Goal: Information Seeking & Learning: Learn about a topic

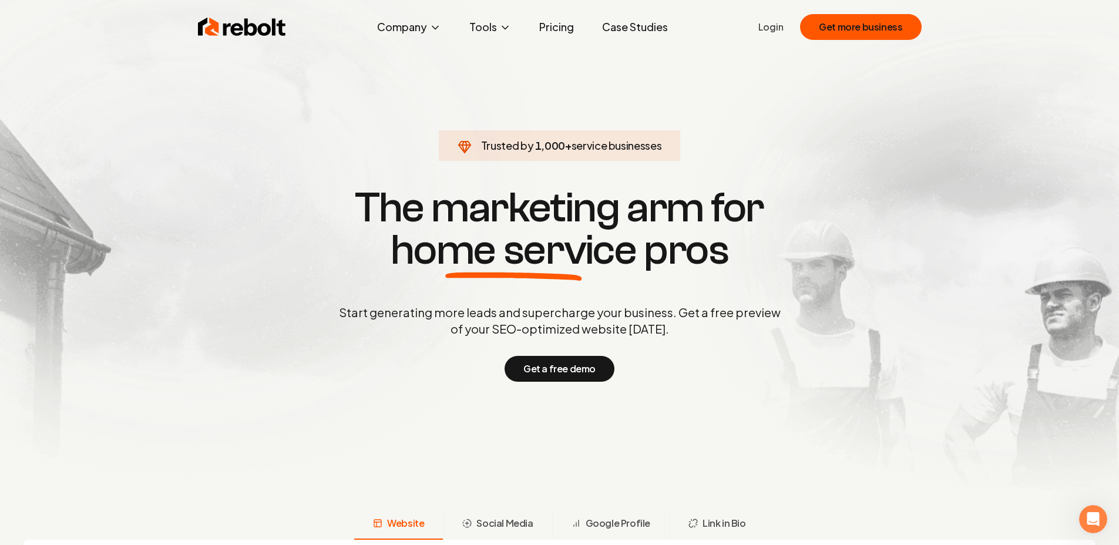
click at [303, 160] on section "Trusted by 1,000 + service businesses The marketing arm for home service pros S…" at bounding box center [560, 283] width 583 height 491
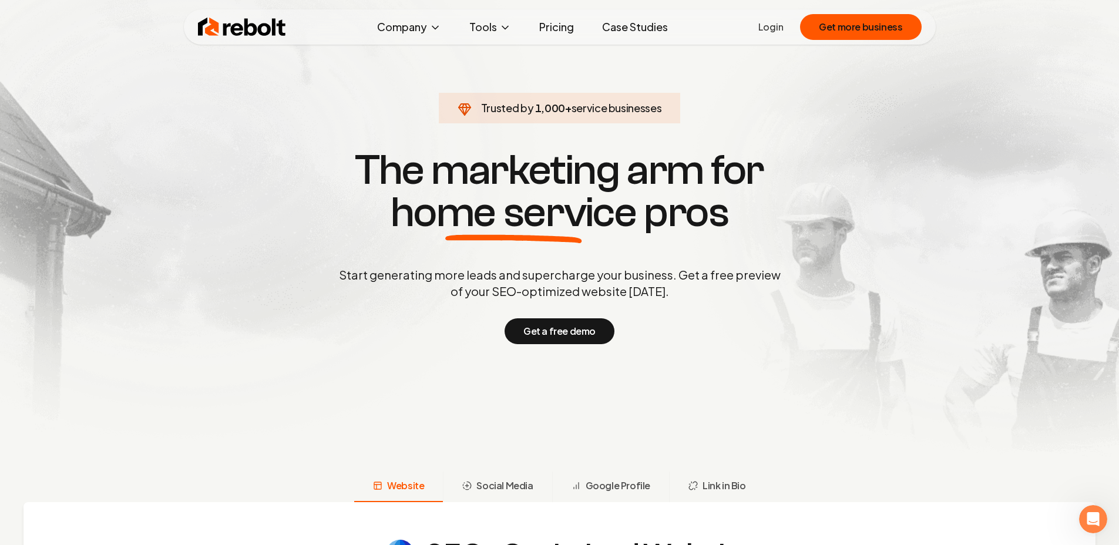
scroll to position [306, 0]
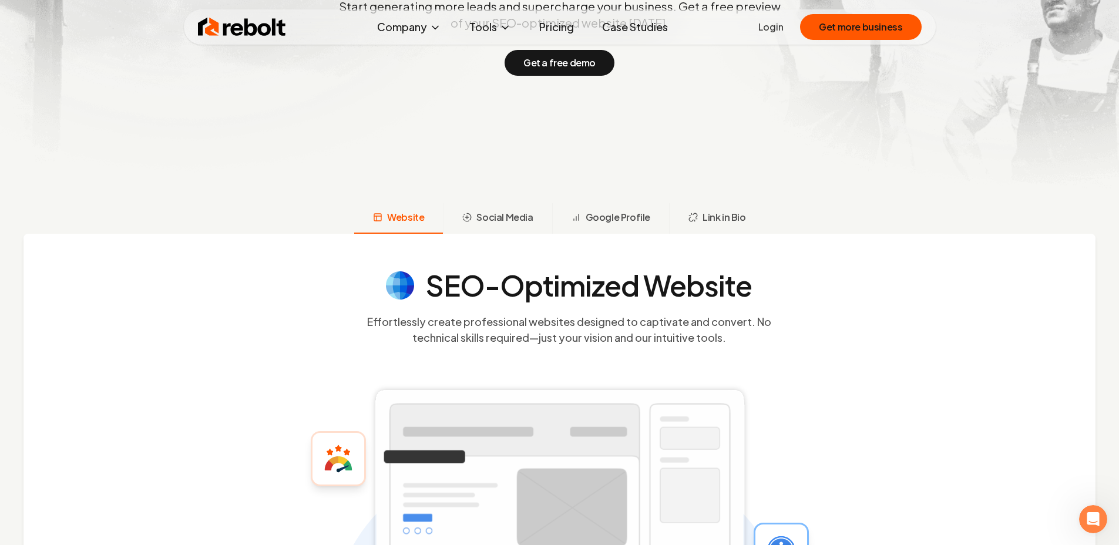
click at [613, 30] on link "Case Studies" at bounding box center [635, 27] width 85 height 24
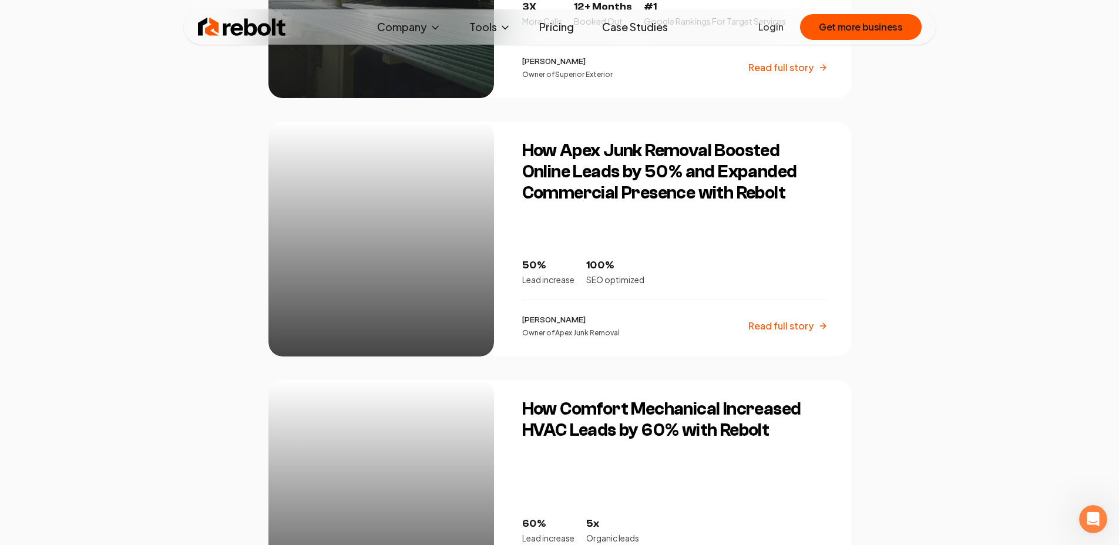
scroll to position [750, 0]
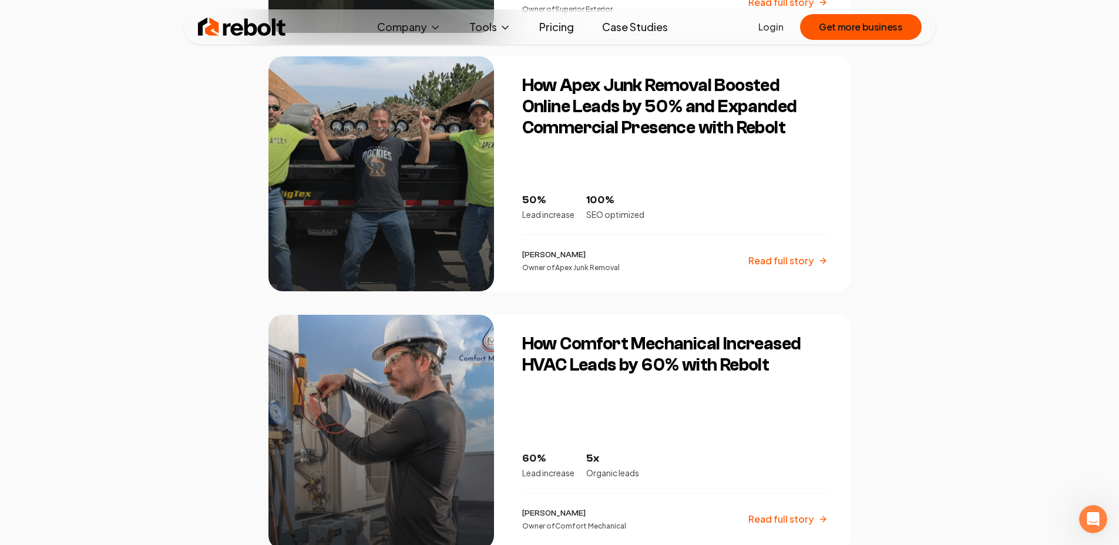
click at [561, 28] on link "Pricing" at bounding box center [556, 27] width 53 height 24
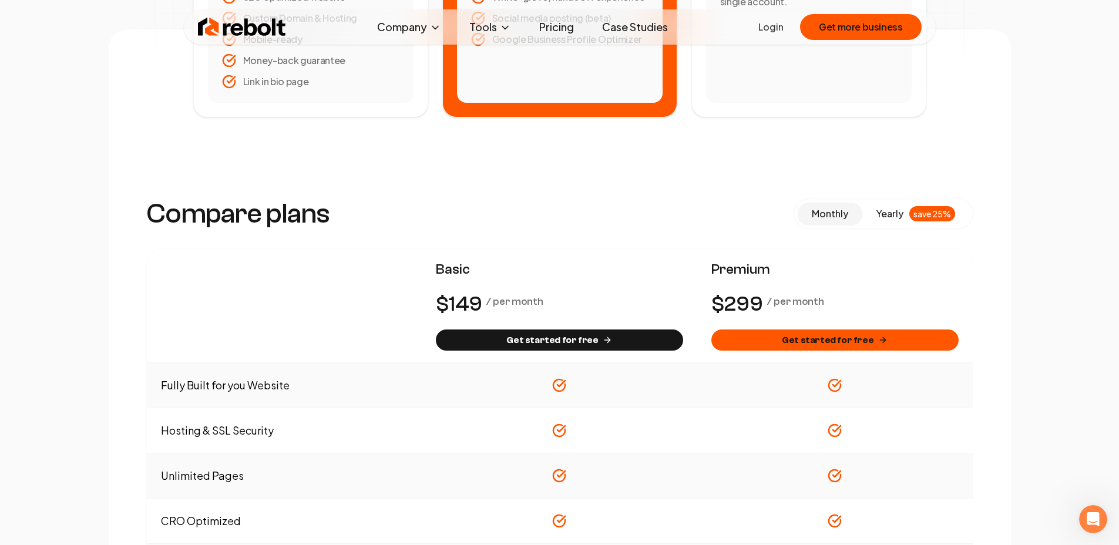
scroll to position [68, 0]
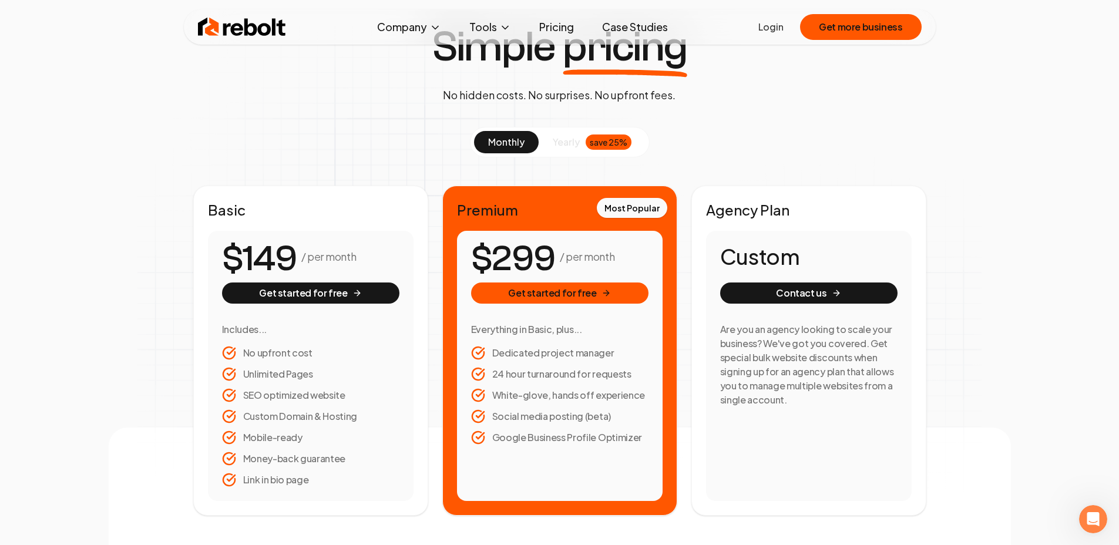
click at [258, 24] on img at bounding box center [242, 27] width 88 height 24
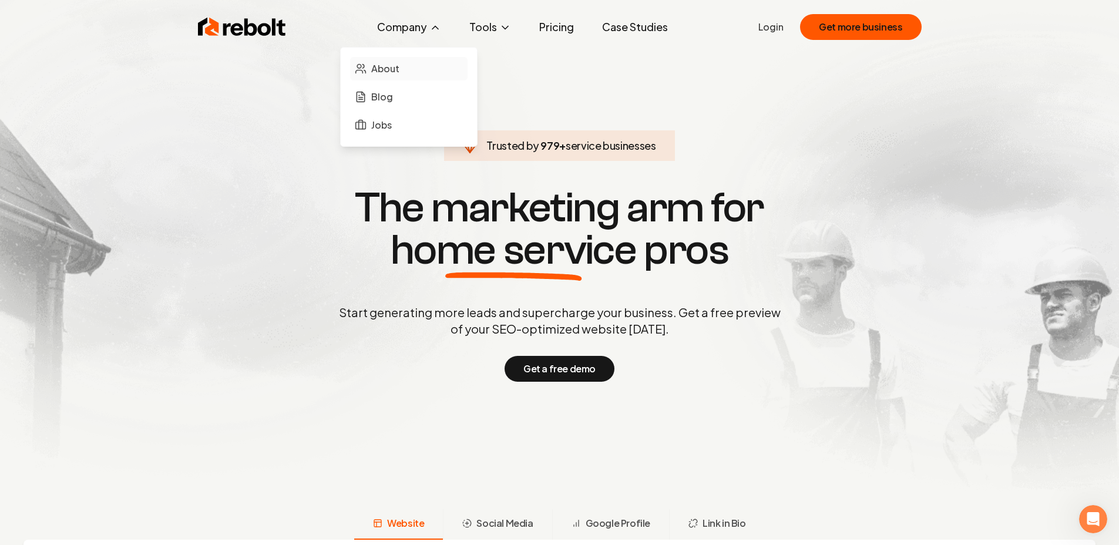
click at [408, 67] on link "About" at bounding box center [409, 69] width 118 height 24
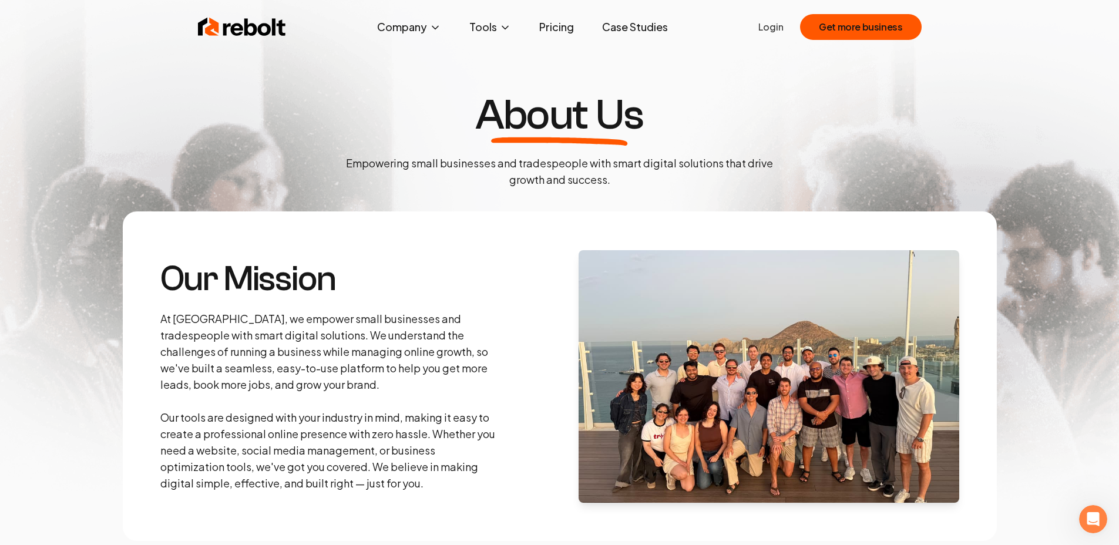
click at [266, 33] on img at bounding box center [242, 27] width 88 height 24
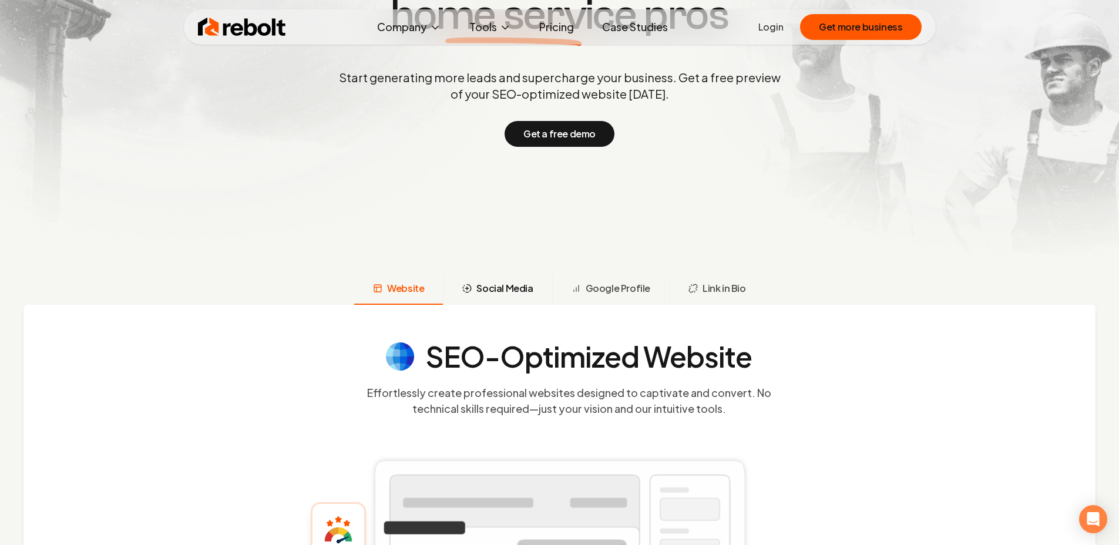
click at [478, 297] on button "Social Media" at bounding box center [497, 289] width 109 height 31
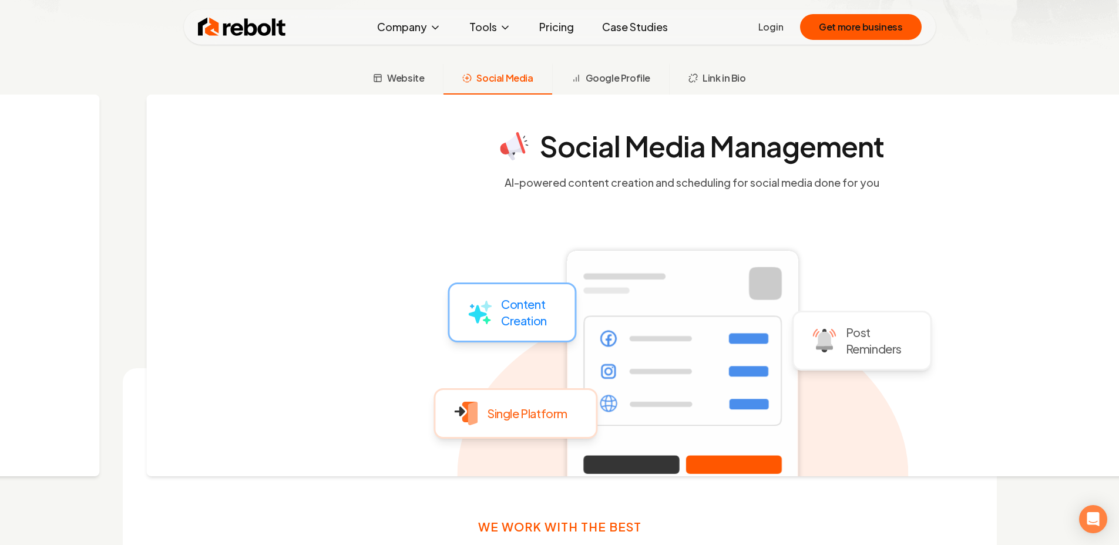
scroll to position [452, 0]
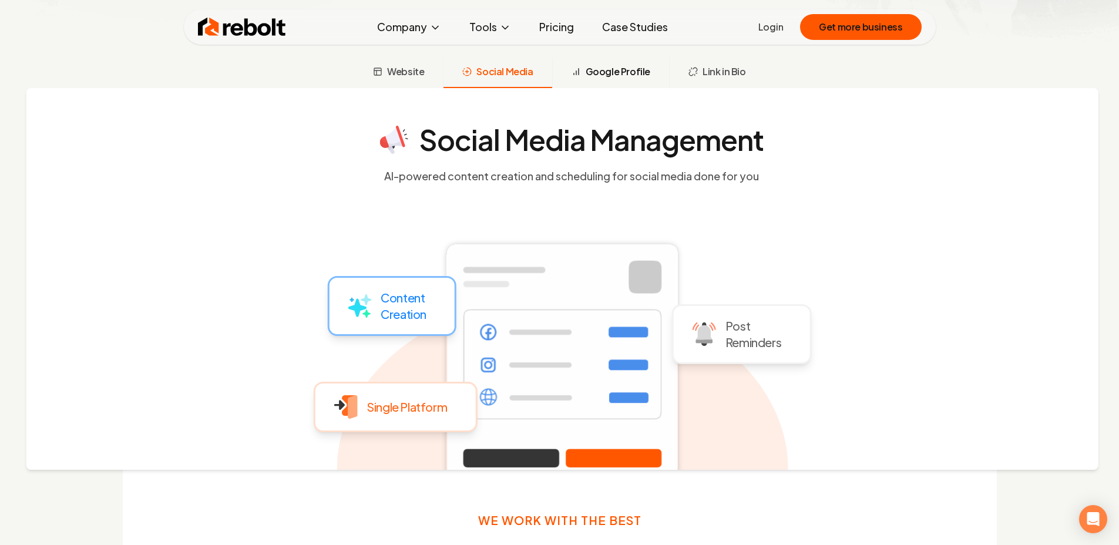
click at [605, 79] on button "Google Profile" at bounding box center [610, 73] width 117 height 31
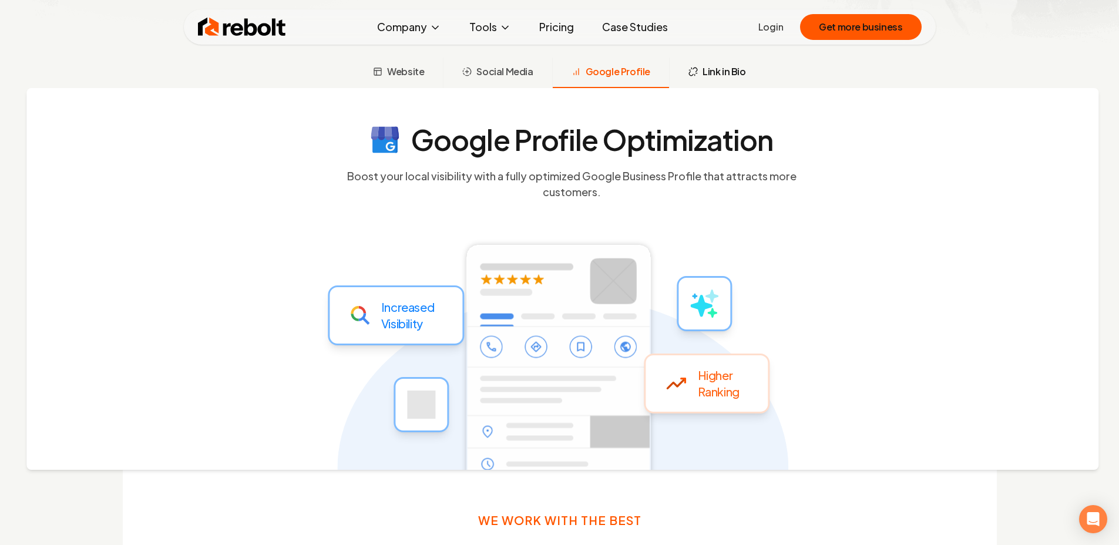
click at [691, 75] on icon at bounding box center [693, 71] width 9 height 9
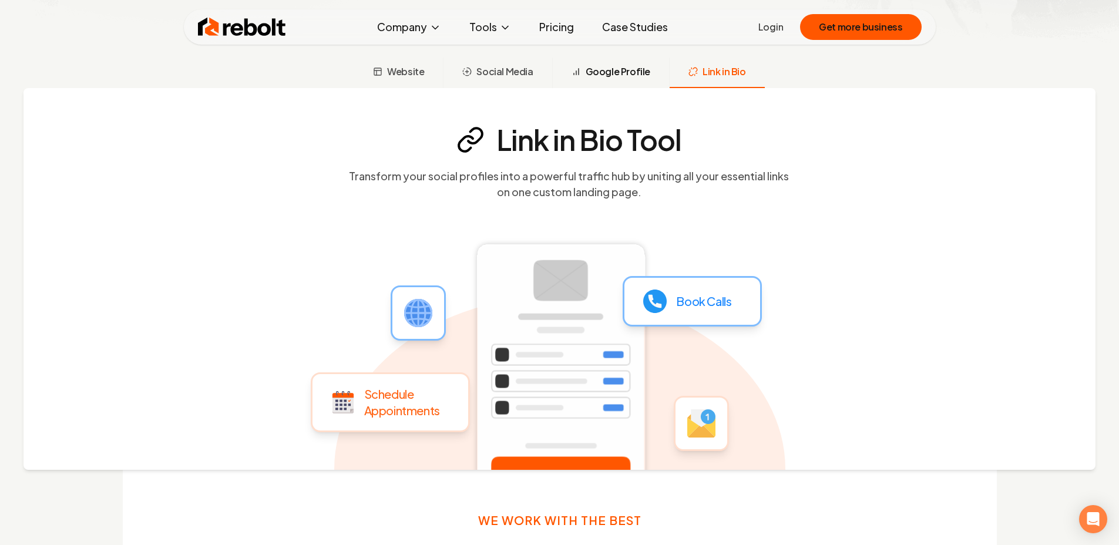
click at [631, 75] on span "Google Profile" at bounding box center [618, 72] width 65 height 14
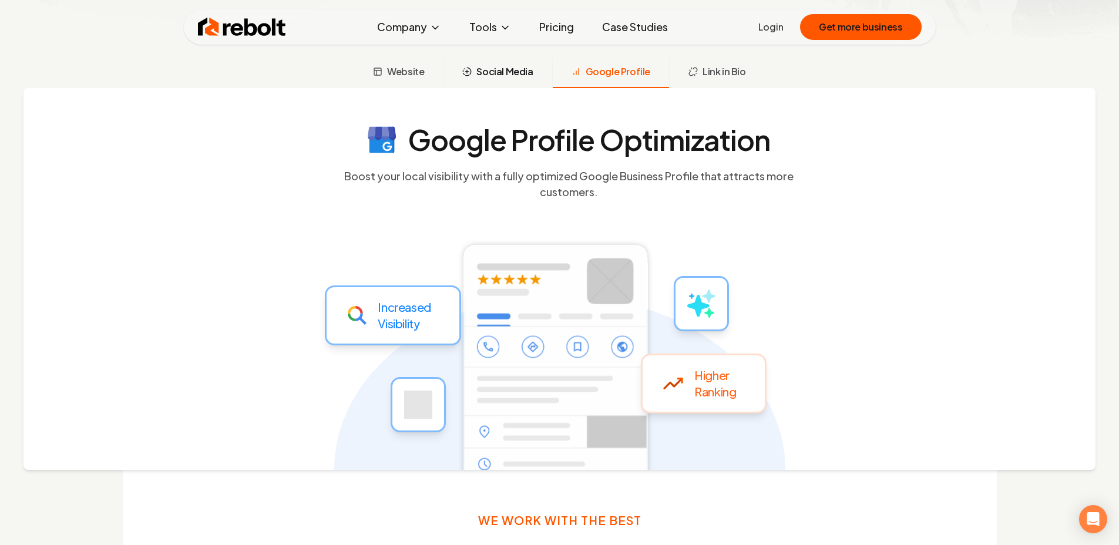
click at [539, 73] on button "Social Media" at bounding box center [497, 73] width 109 height 31
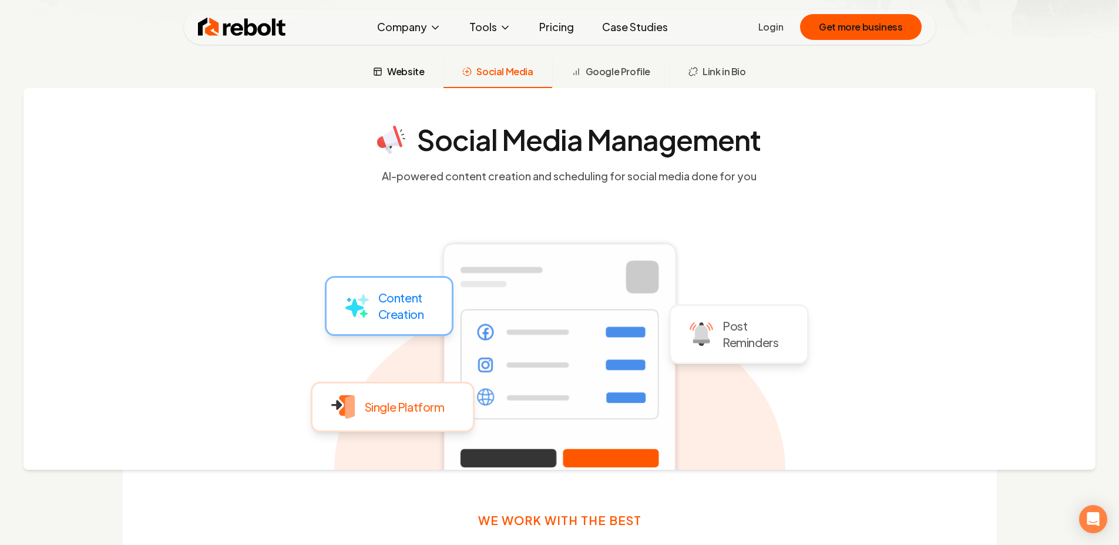
click at [404, 78] on span "Website" at bounding box center [405, 72] width 37 height 14
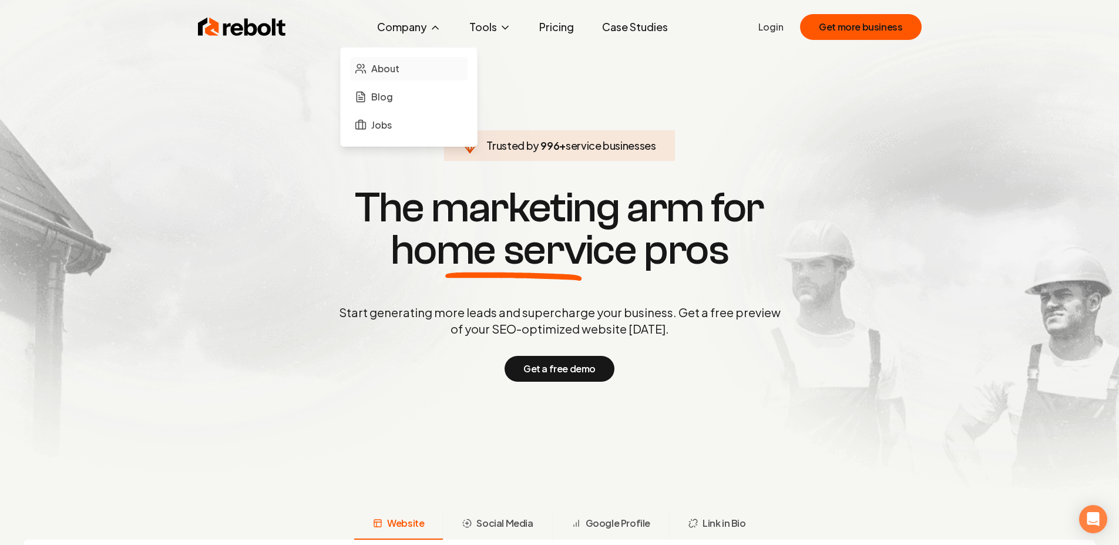
click at [404, 68] on link "About" at bounding box center [409, 69] width 118 height 24
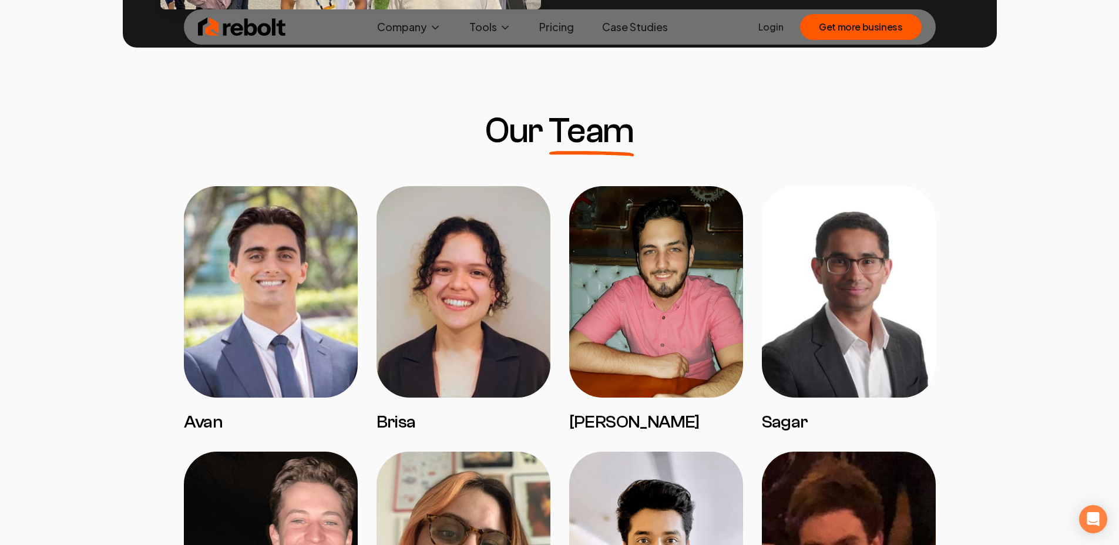
scroll to position [1031, 0]
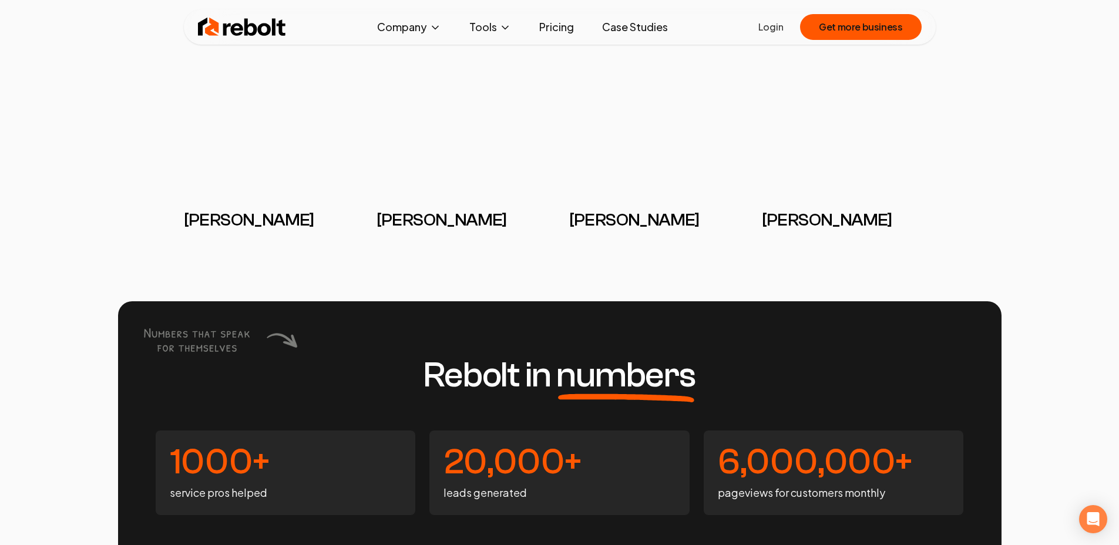
scroll to position [2806, 0]
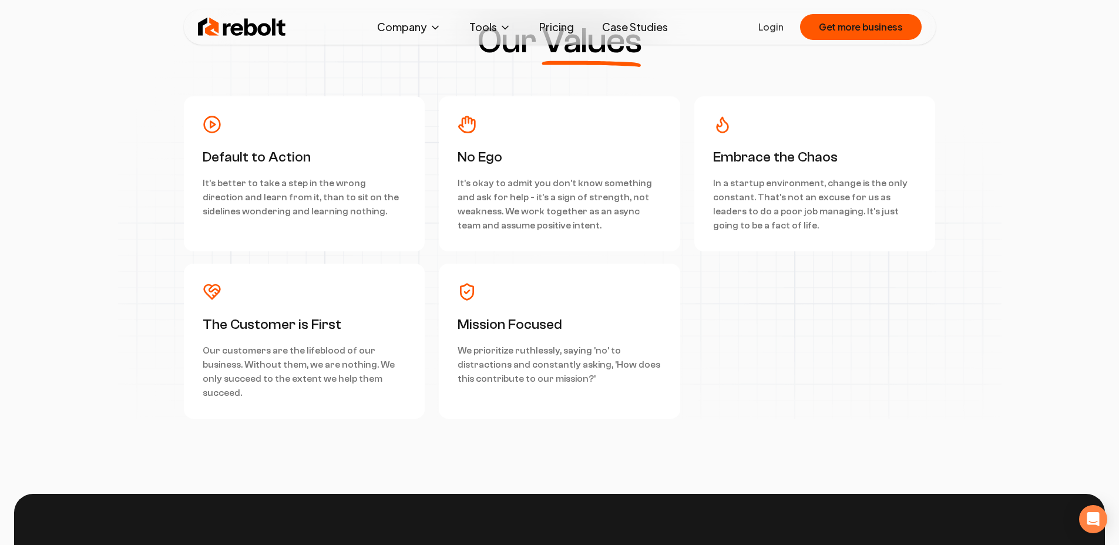
scroll to position [3323, 0]
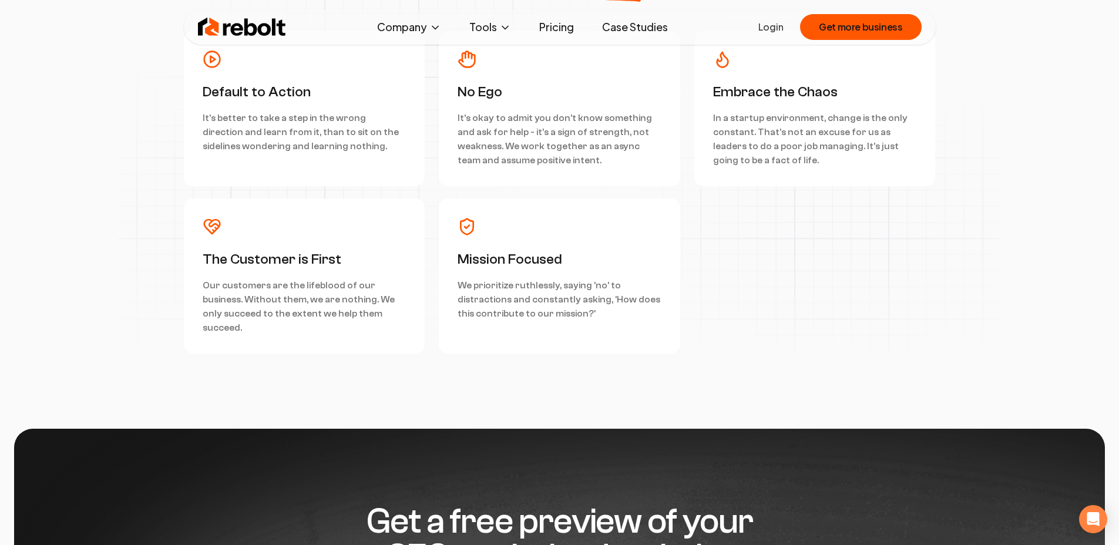
click at [241, 160] on div "Default to Action It's better to take a step in the wrong direction and learn f…" at bounding box center [305, 109] width 204 height 118
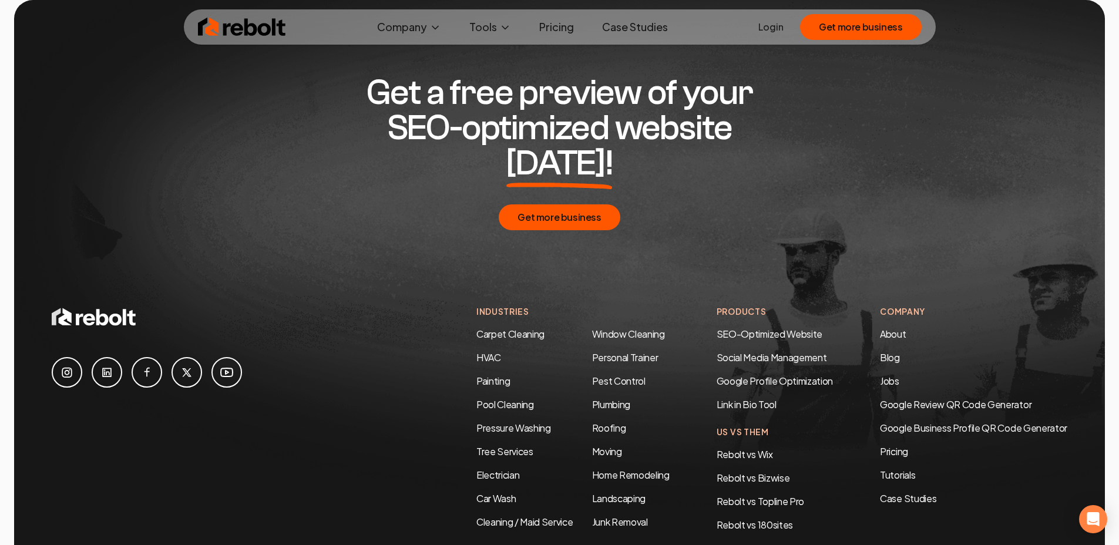
scroll to position [3836, 0]
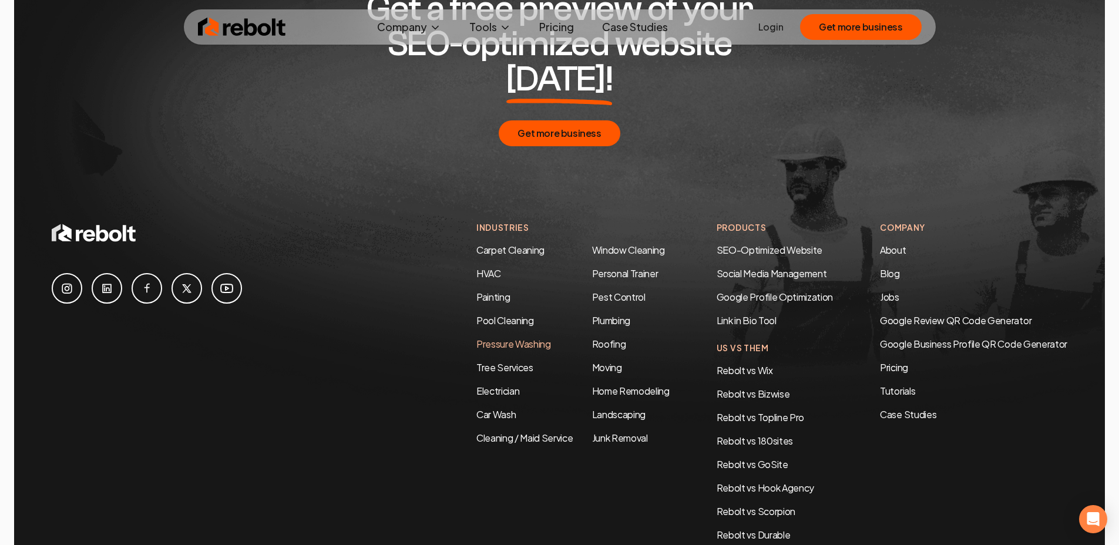
click at [501, 338] on link "Pressure Washing" at bounding box center [514, 344] width 75 height 12
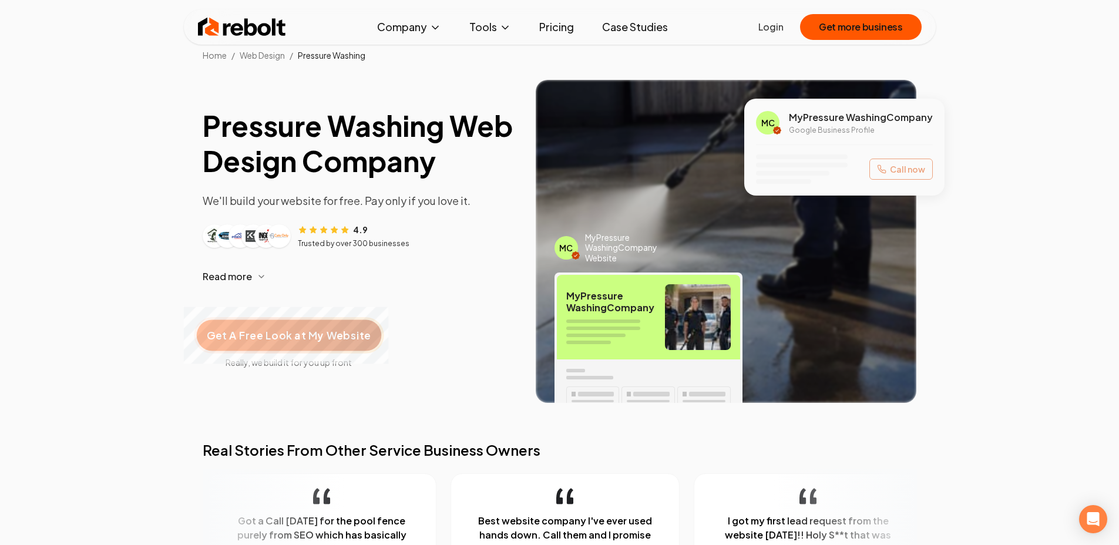
scroll to position [23, 0]
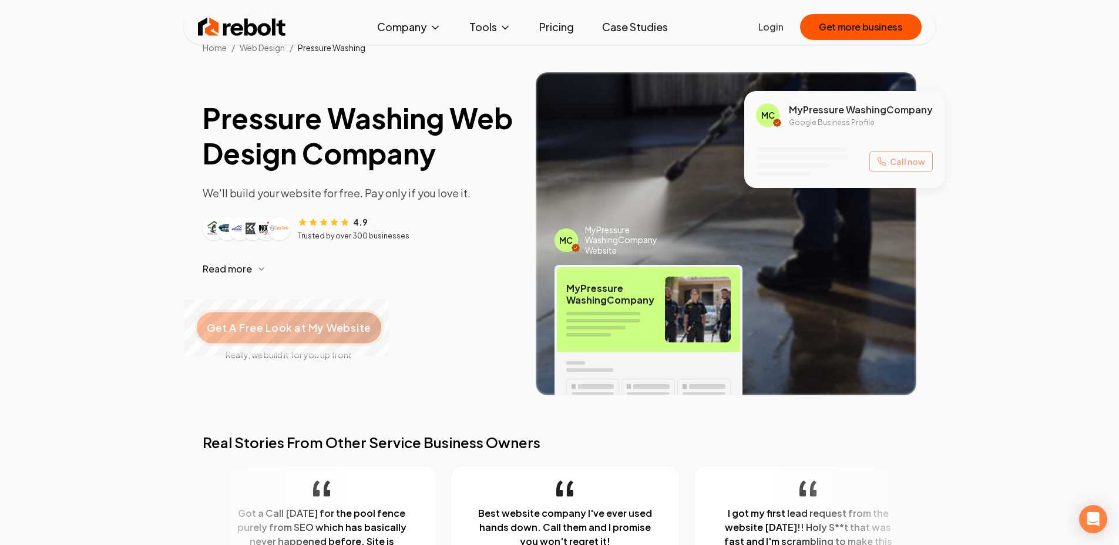
click at [313, 331] on span "Get A Free Look at My Website" at bounding box center [289, 327] width 164 height 15
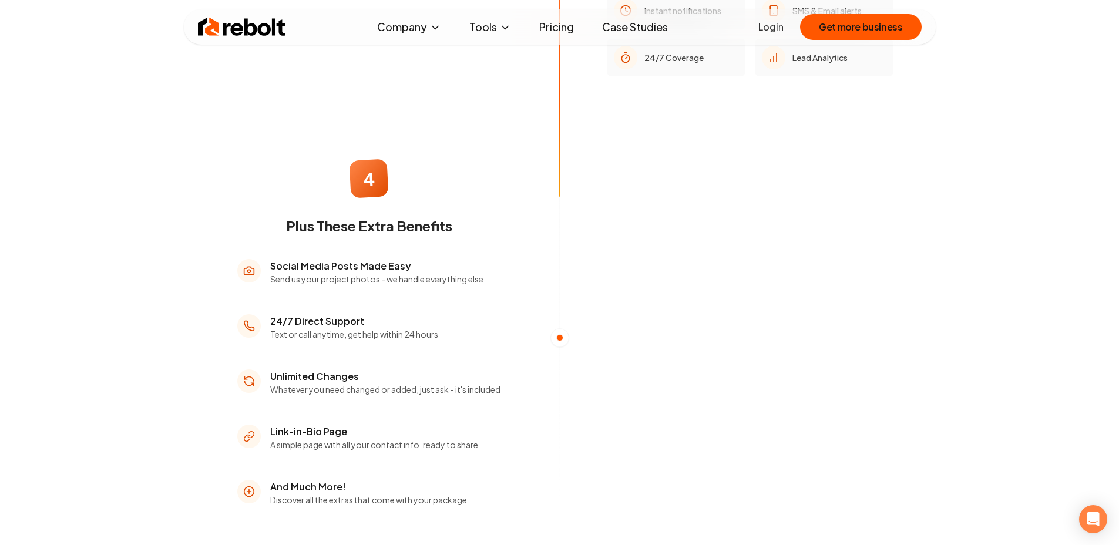
scroll to position [1667, 0]
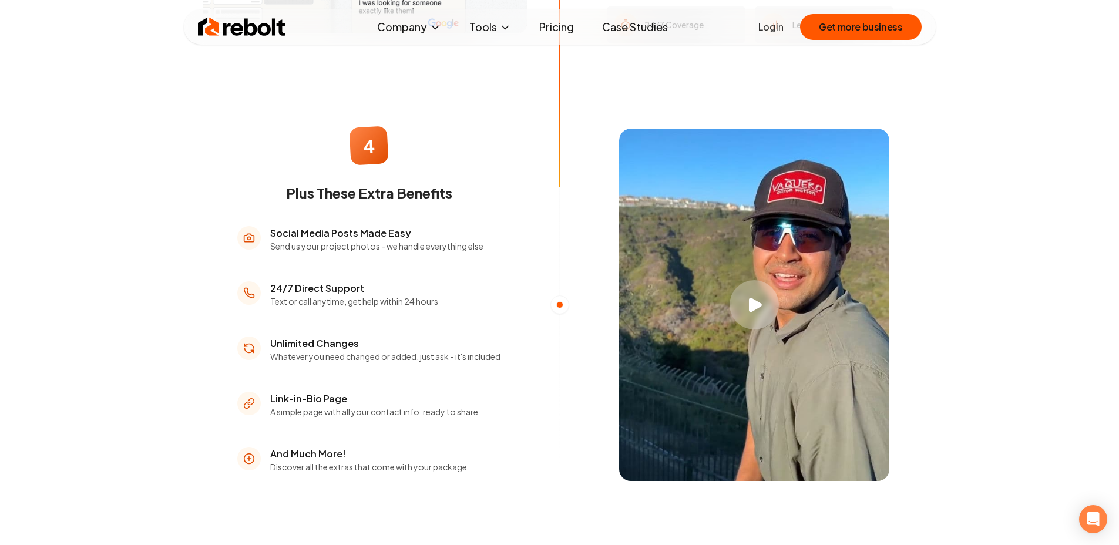
click at [748, 302] on div "Play video" at bounding box center [754, 304] width 49 height 49
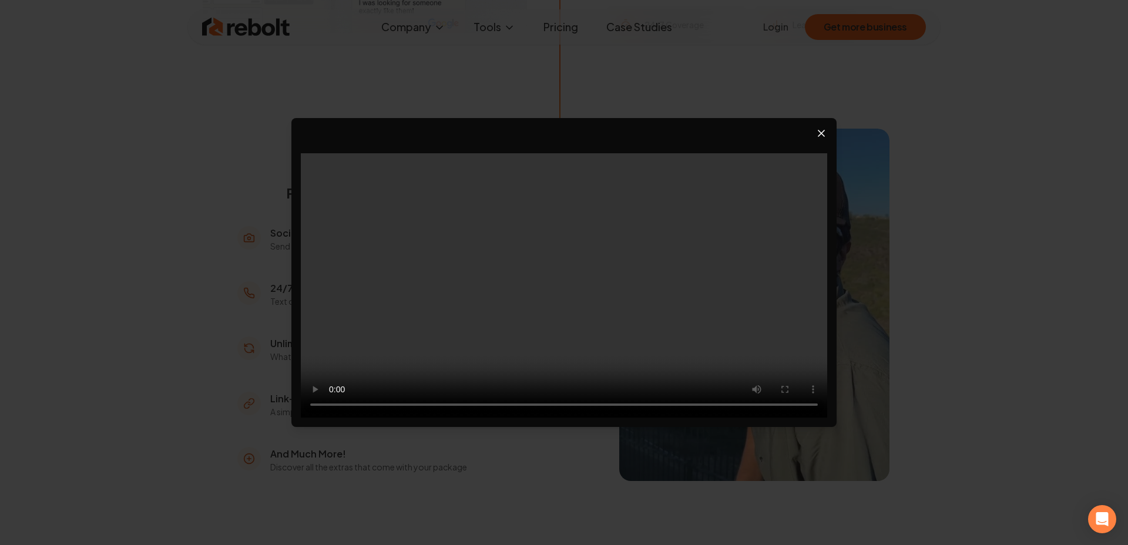
click at [823, 131] on icon "Close video player" at bounding box center [821, 133] width 6 height 6
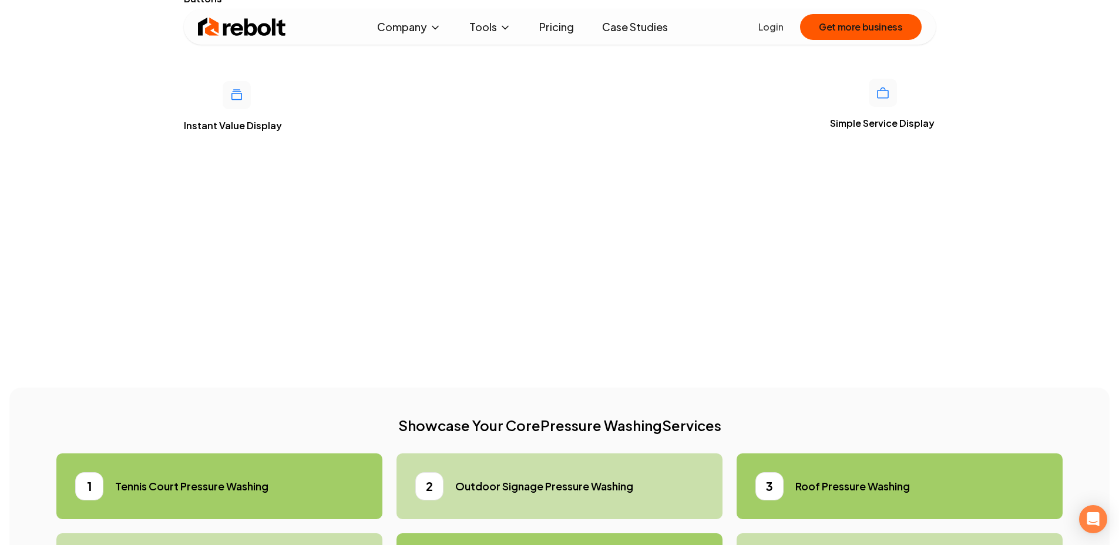
scroll to position [3400, 0]
